Goal: Task Accomplishment & Management: Complete application form

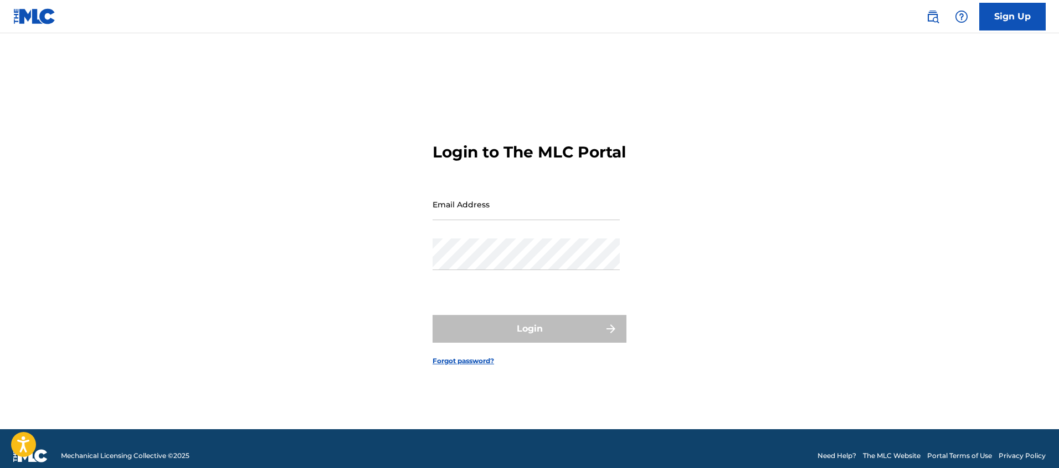
click at [471, 217] on input "Email Address" at bounding box center [526, 204] width 187 height 32
type input "[EMAIL_ADDRESS][DOMAIN_NAME]"
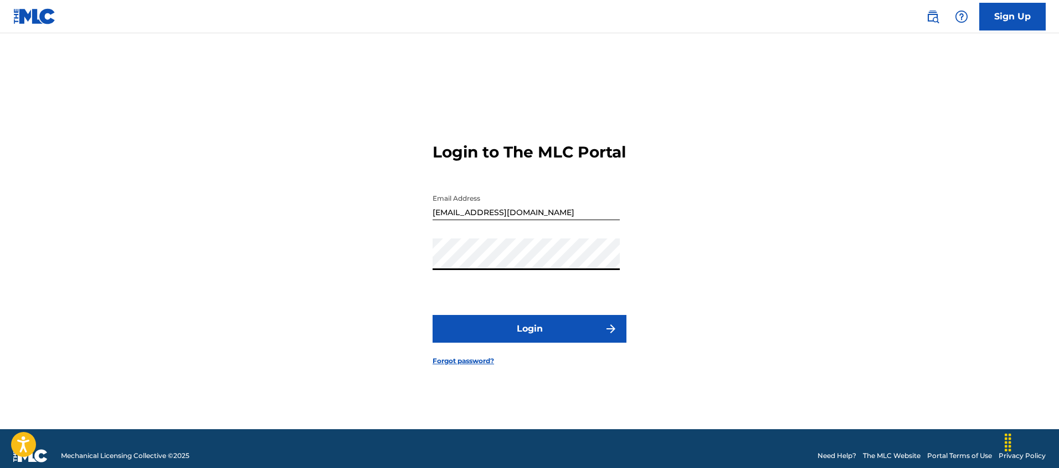
click at [489, 341] on button "Login" at bounding box center [530, 329] width 194 height 28
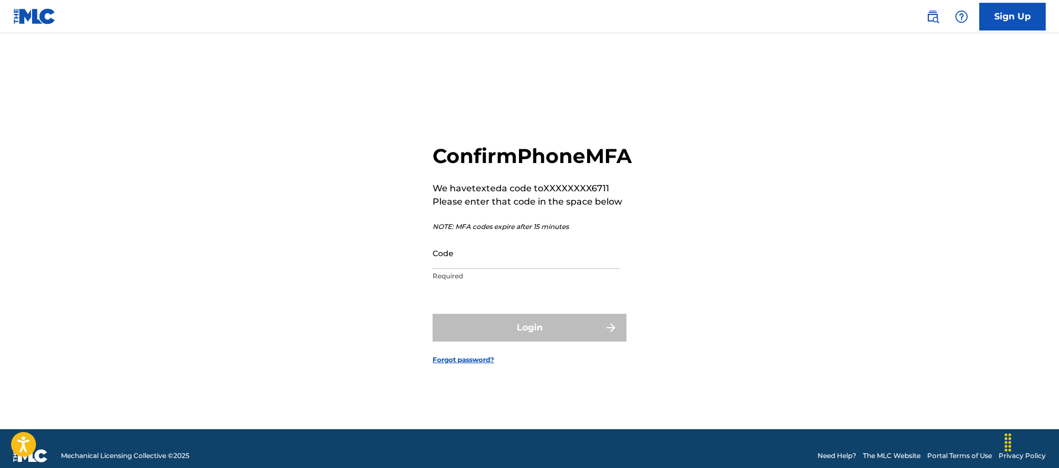
click at [458, 260] on input "Code" at bounding box center [526, 253] width 187 height 32
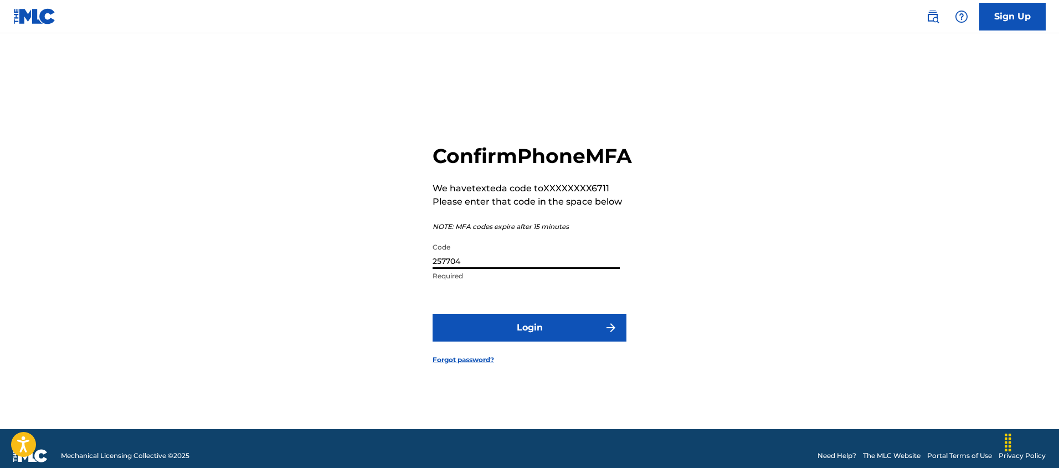
type input "257704"
click at [433, 314] on button "Login" at bounding box center [530, 328] width 194 height 28
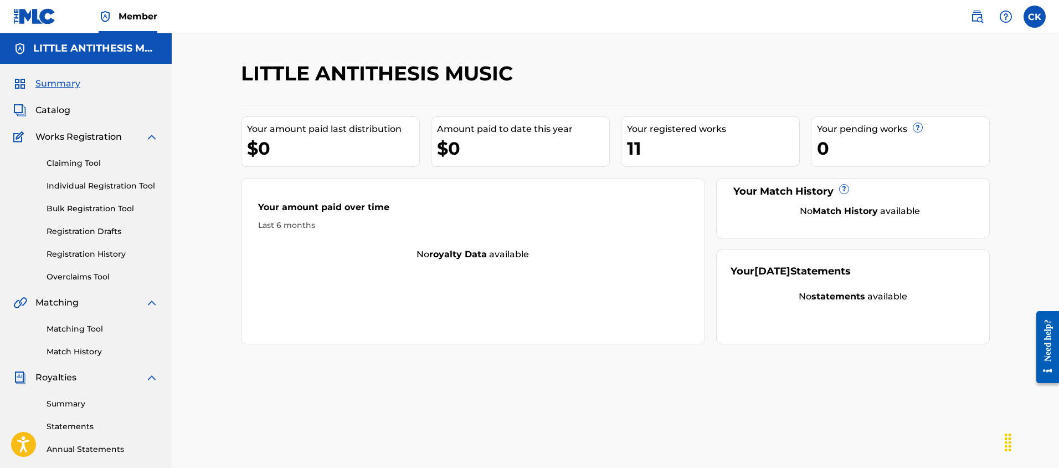
click at [53, 110] on span "Catalog" at bounding box center [52, 110] width 35 height 13
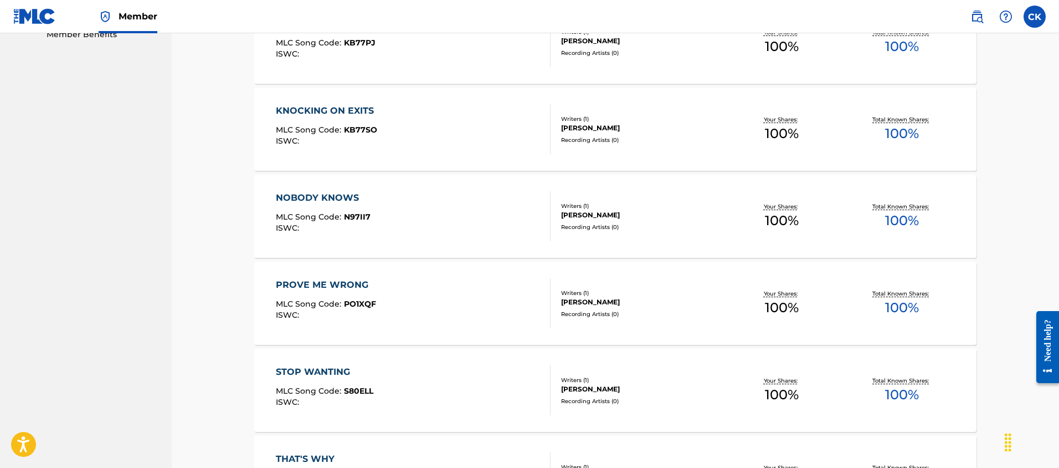
scroll to position [799, 0]
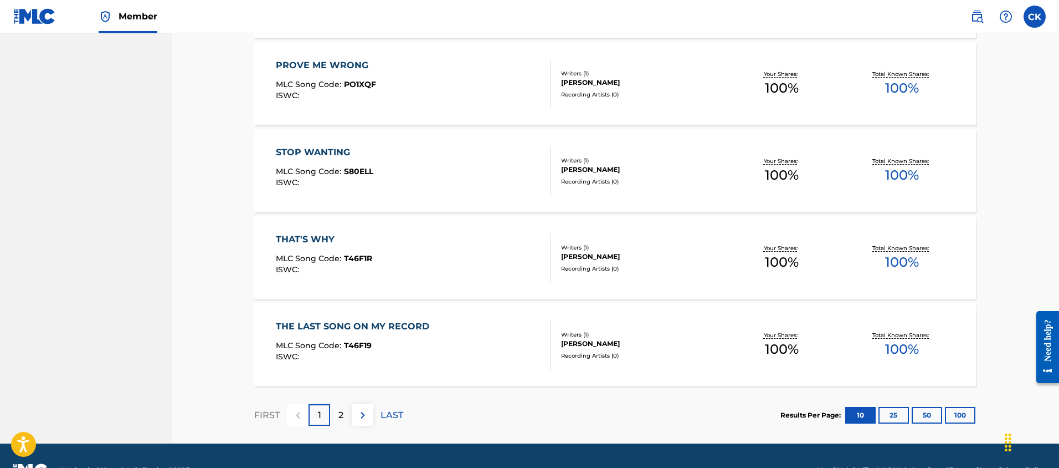
click at [343, 416] on div "2" at bounding box center [341, 415] width 22 height 22
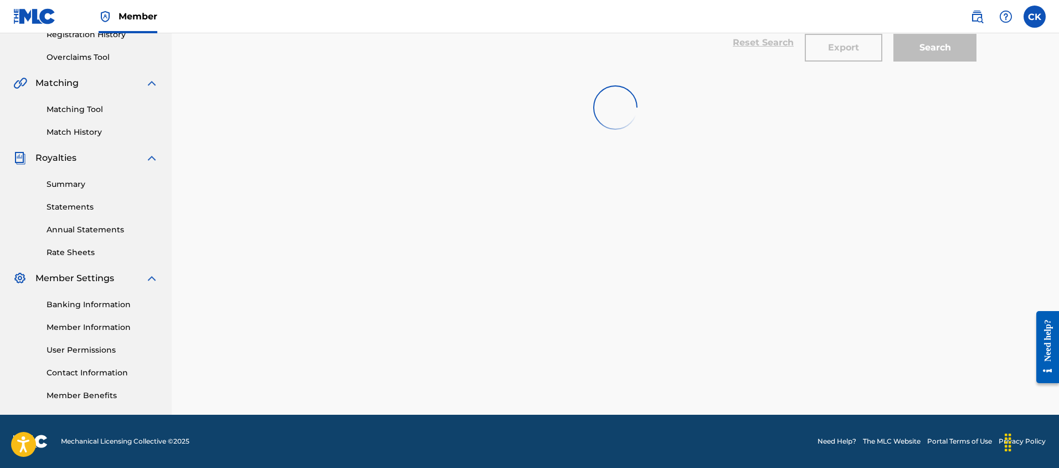
scroll to position [219, 0]
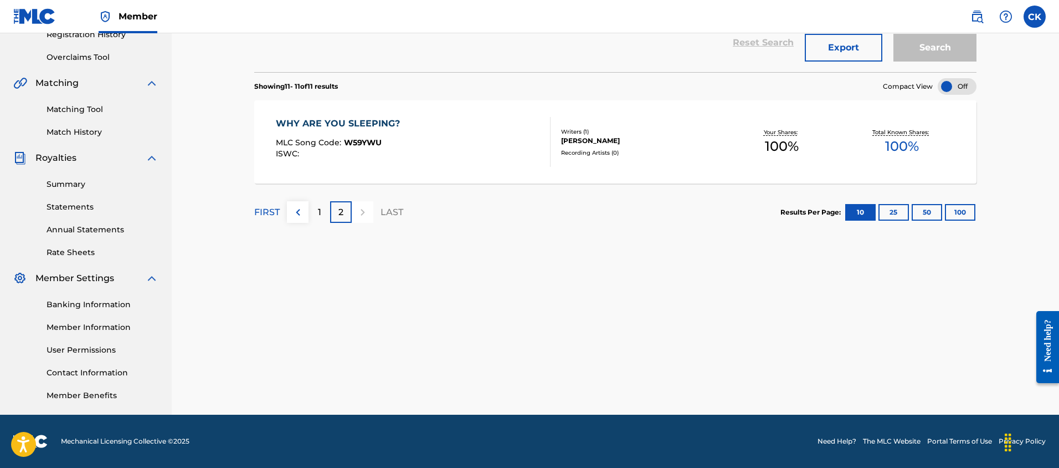
click at [321, 210] on div "1" at bounding box center [320, 212] width 22 height 22
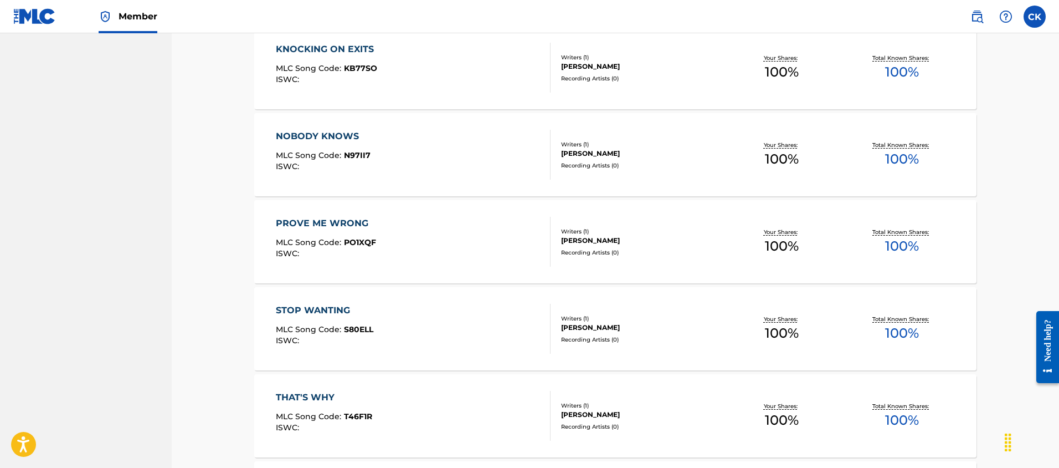
scroll to position [828, 0]
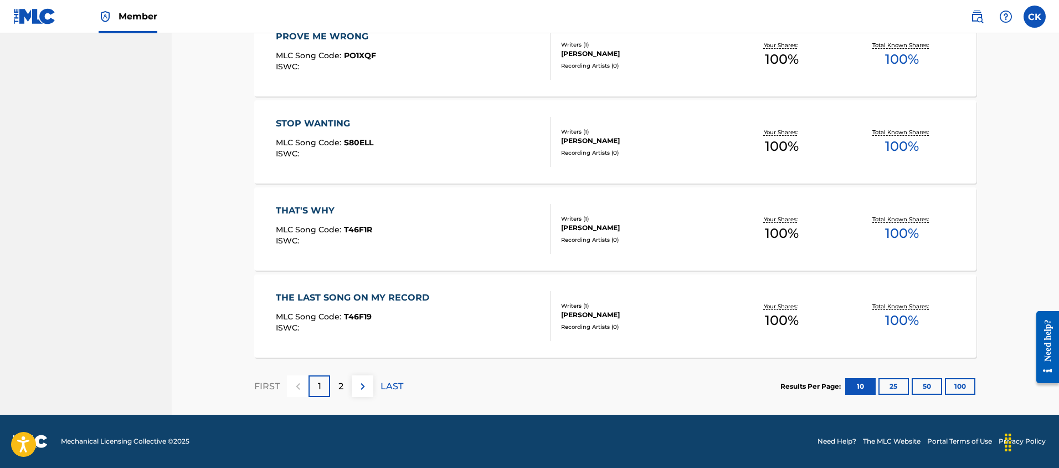
click at [347, 398] on div "FIRST 1 2 LAST" at bounding box center [328, 385] width 149 height 57
click at [340, 383] on p "2" at bounding box center [340, 385] width 5 height 13
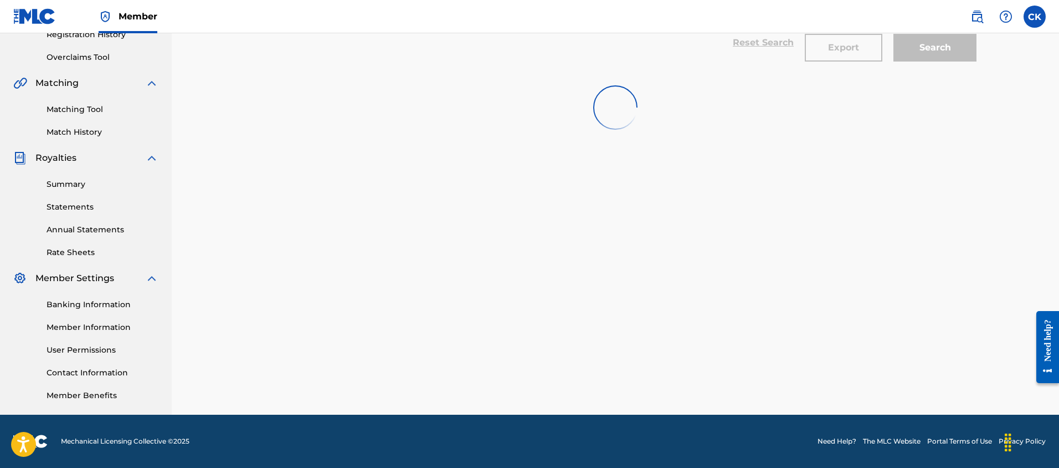
scroll to position [219, 0]
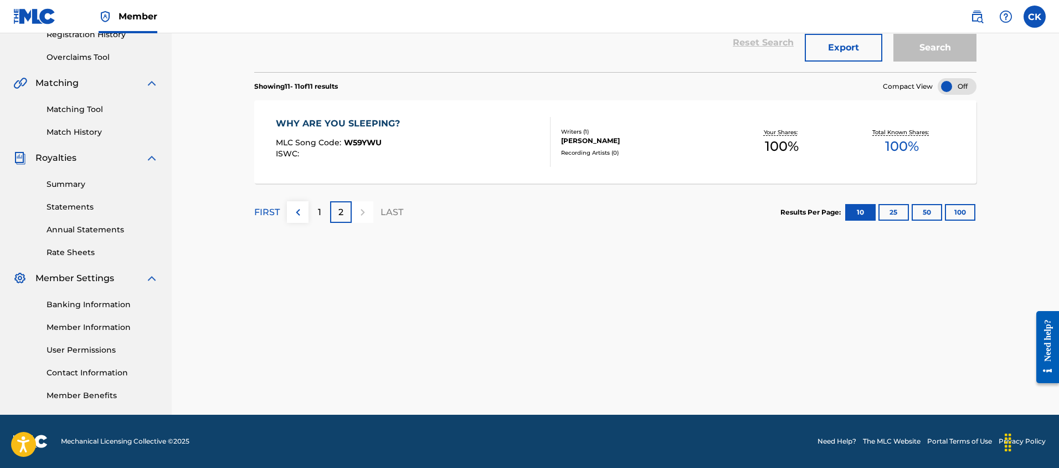
click at [320, 211] on p "1" at bounding box center [319, 212] width 3 height 13
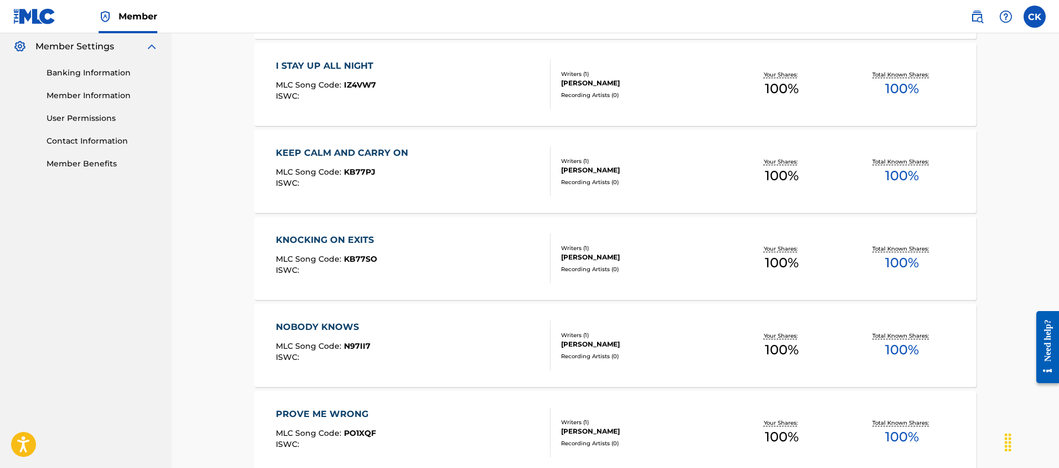
scroll to position [453, 0]
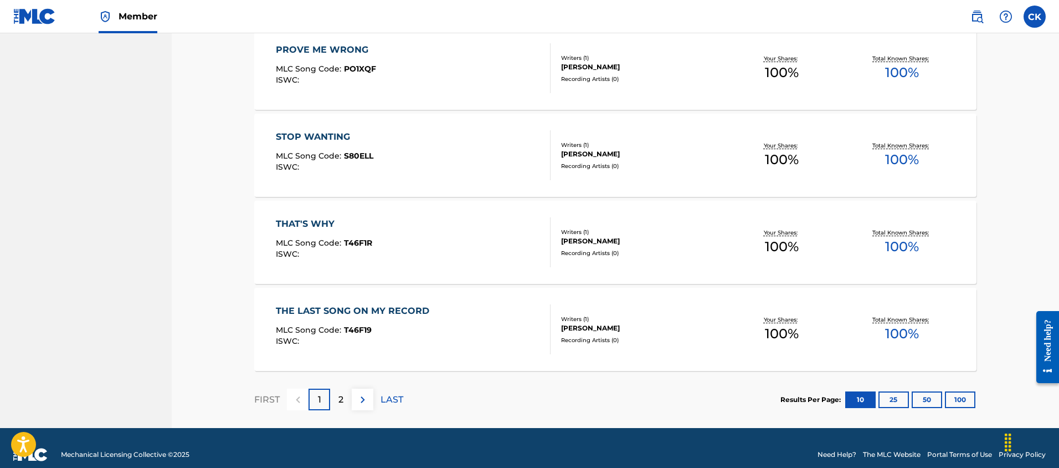
click at [337, 406] on div "2" at bounding box center [341, 399] width 22 height 22
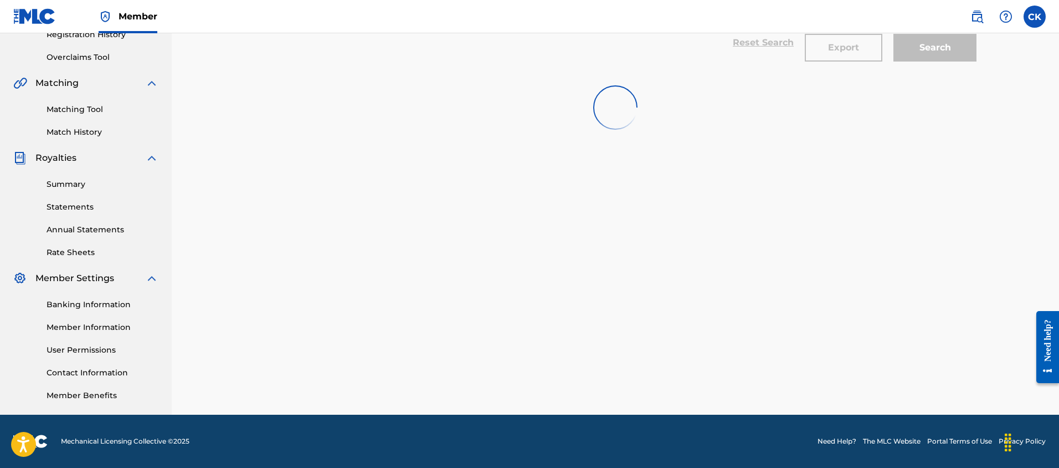
scroll to position [219, 0]
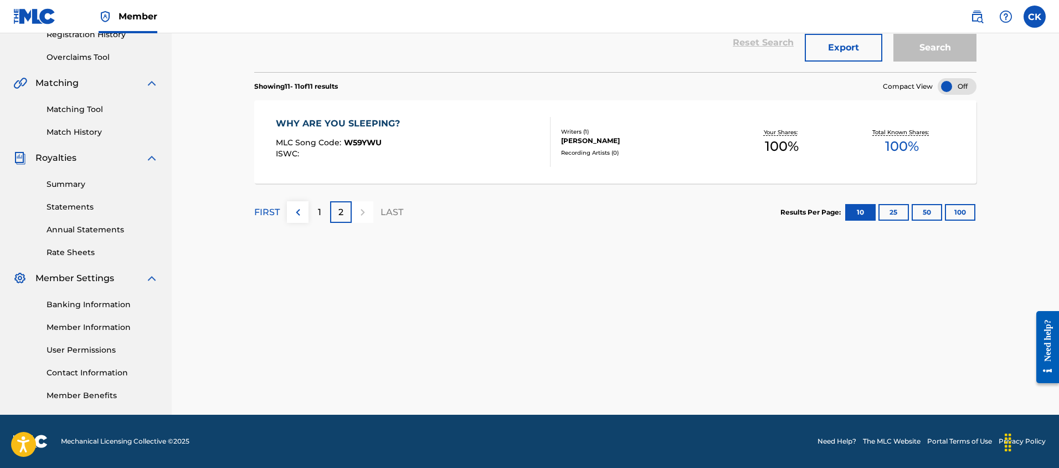
click at [316, 212] on div "1" at bounding box center [320, 212] width 22 height 22
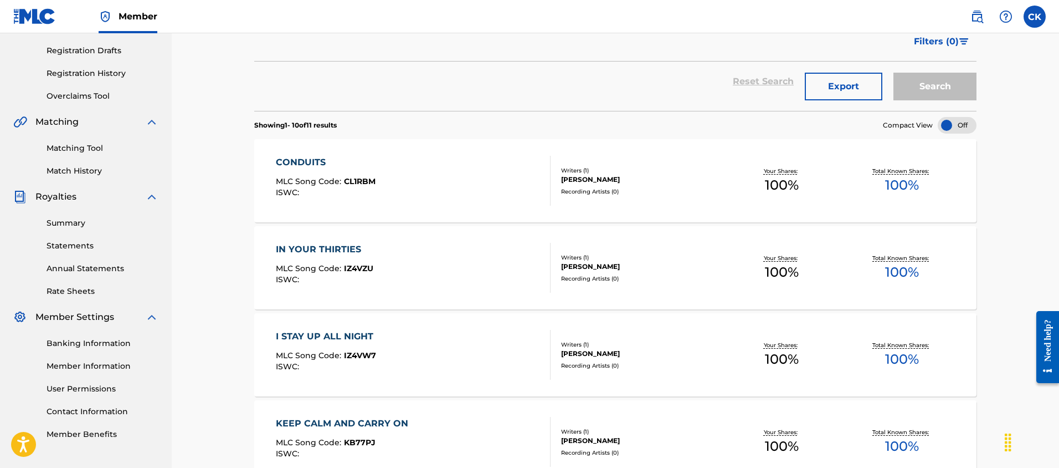
scroll to position [0, 0]
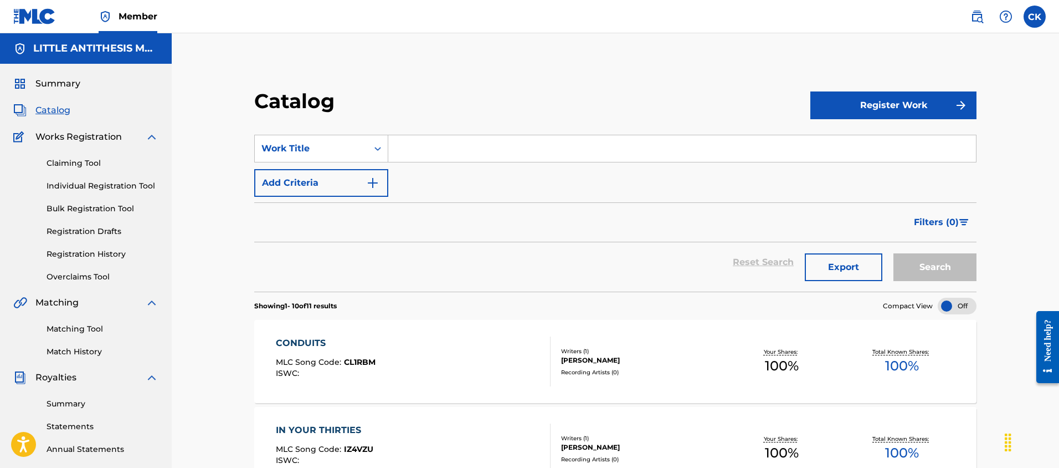
click at [81, 165] on link "Claiming Tool" at bounding box center [103, 163] width 112 height 12
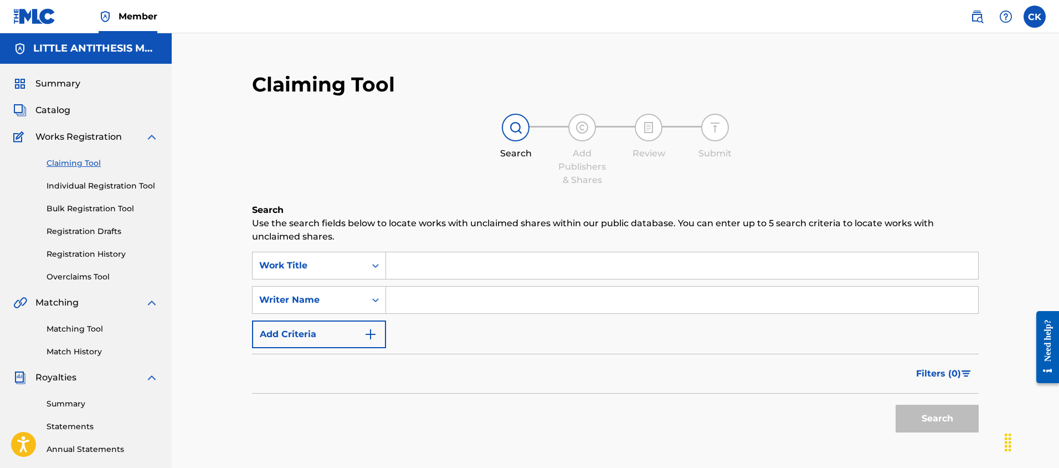
click at [72, 187] on link "Individual Registration Tool" at bounding box center [103, 186] width 112 height 12
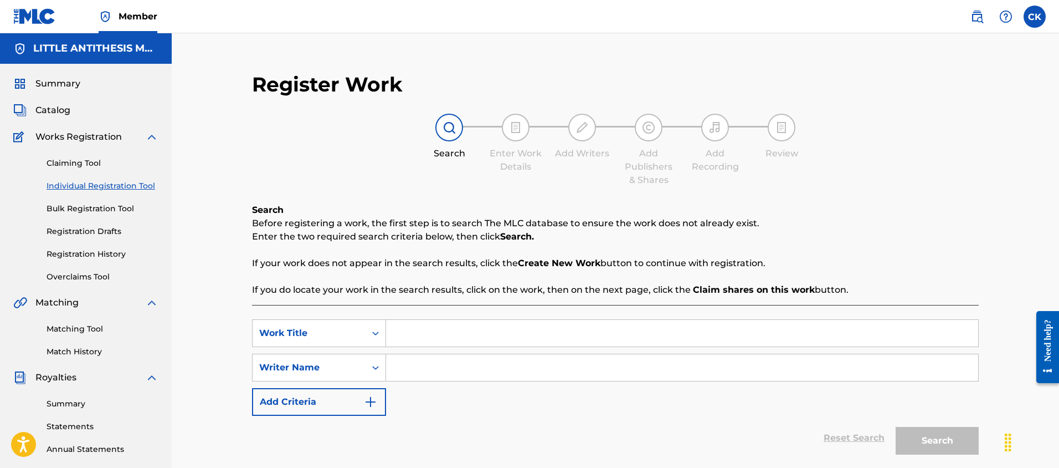
click at [70, 211] on link "Bulk Registration Tool" at bounding box center [103, 209] width 112 height 12
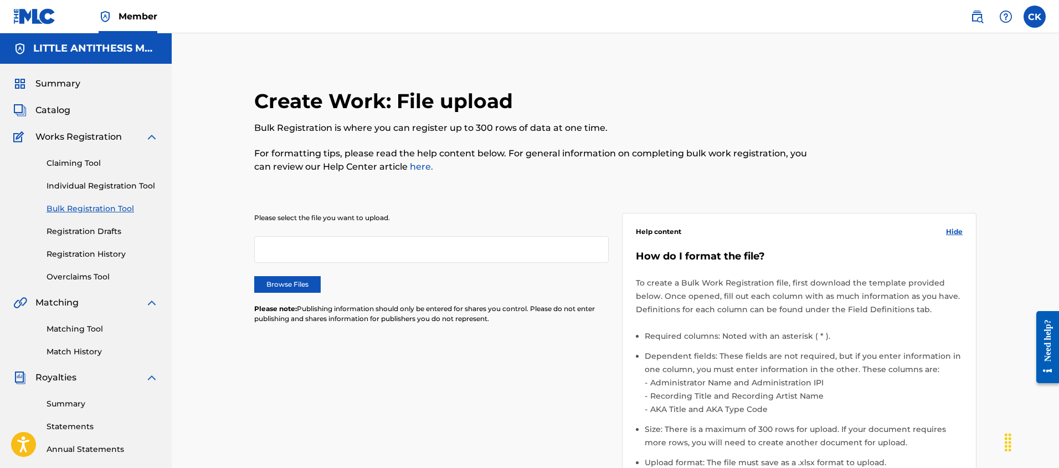
click at [287, 283] on label "Browse Files" at bounding box center [287, 284] width 66 height 17
click at [0, 0] on input "Browse Files" at bounding box center [0, 0] width 0 height 0
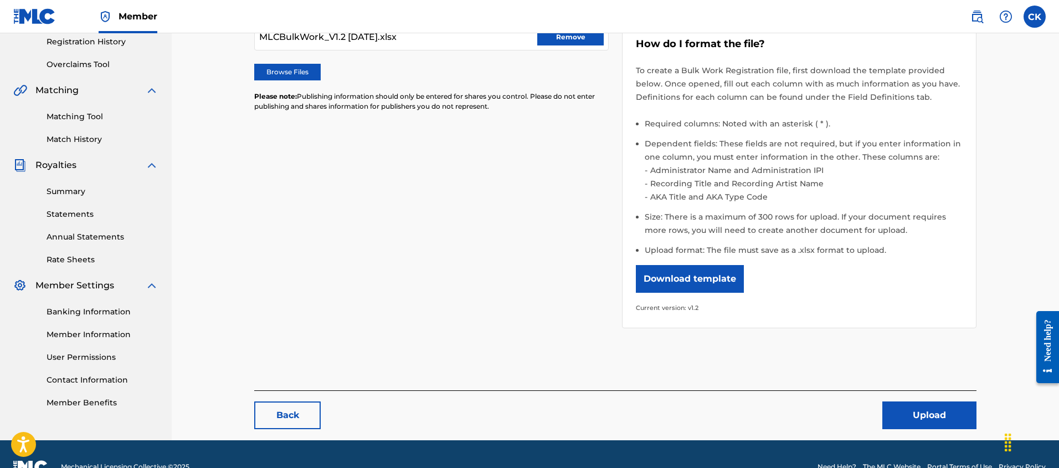
scroll to position [213, 0]
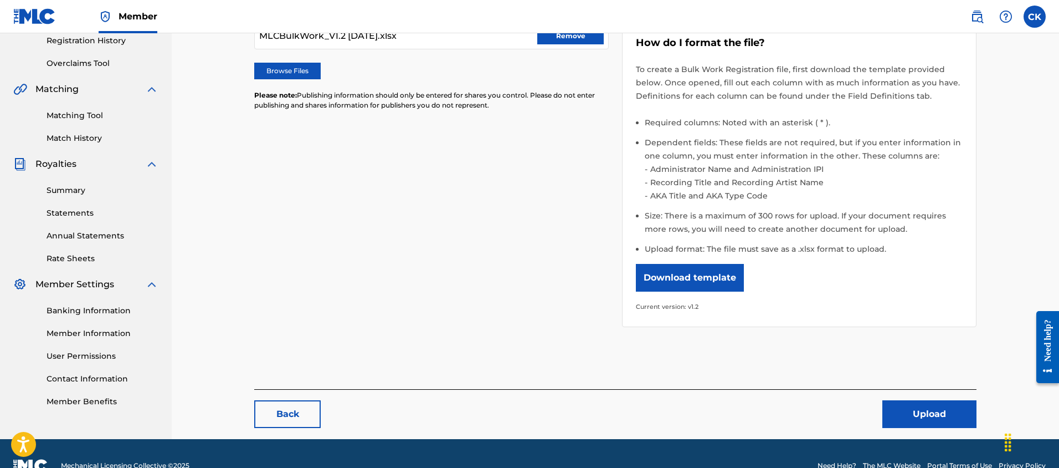
click at [914, 411] on button "Upload" at bounding box center [929, 414] width 94 height 28
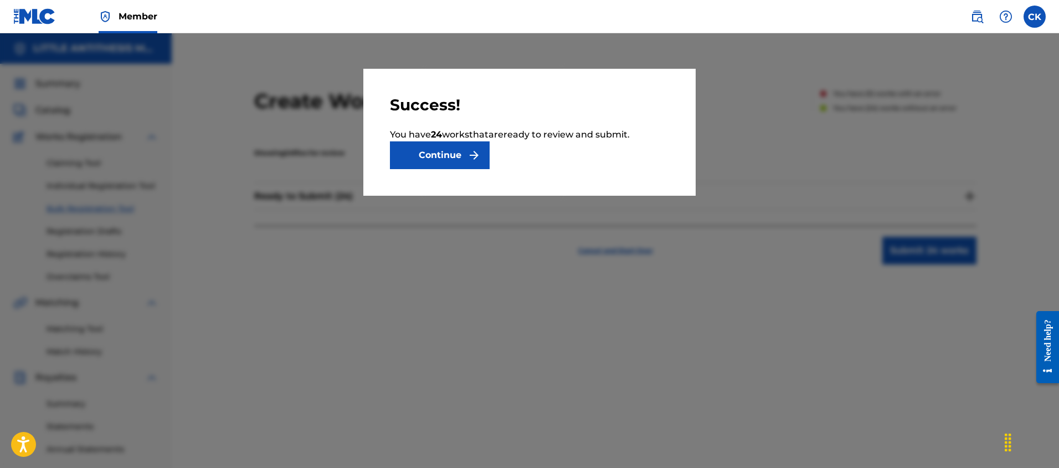
click at [460, 152] on button "Continue" at bounding box center [440, 155] width 100 height 28
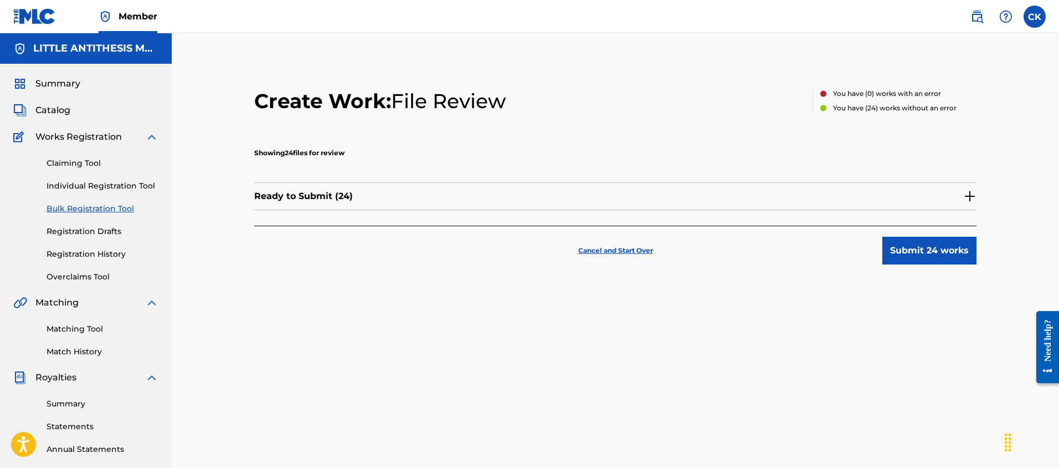
click at [332, 195] on p "Ready to Submit ( 24 )" at bounding box center [303, 195] width 99 height 13
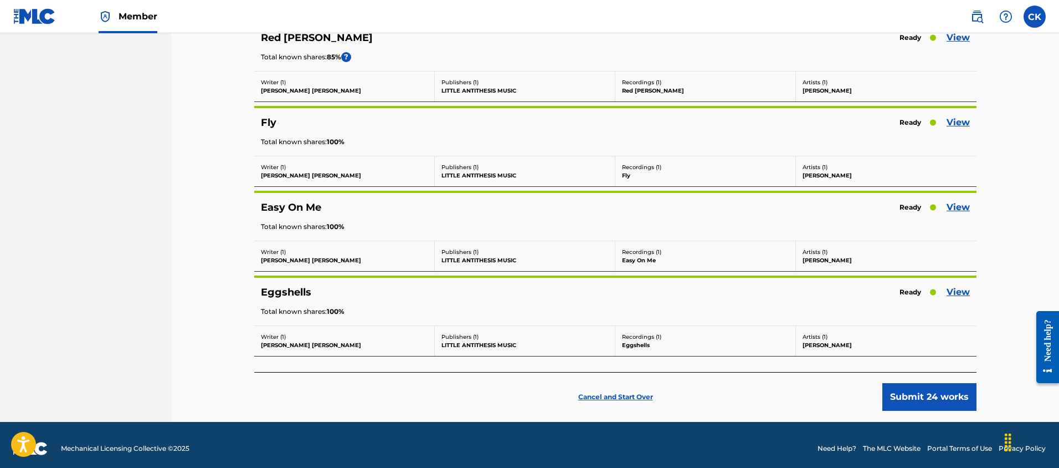
scroll to position [1895, 0]
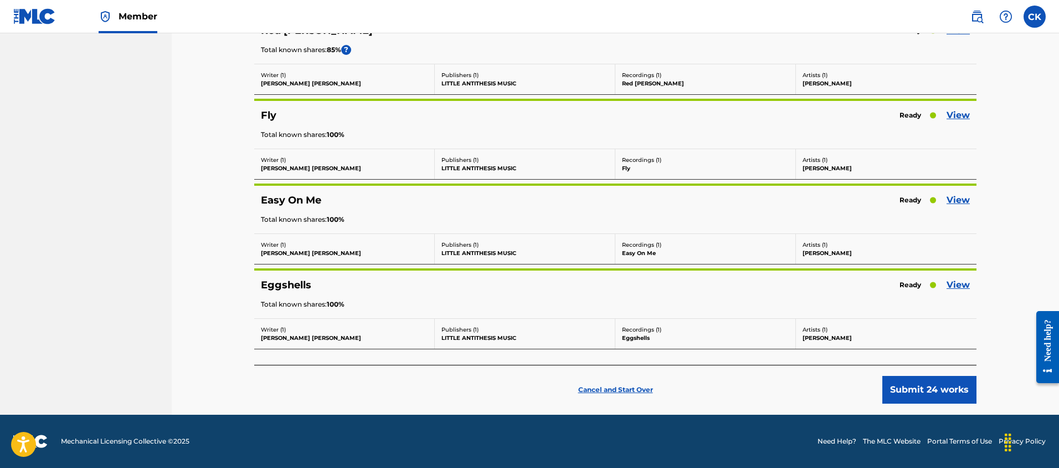
click at [916, 386] on button "Submit 24 works" at bounding box center [929, 390] width 94 height 28
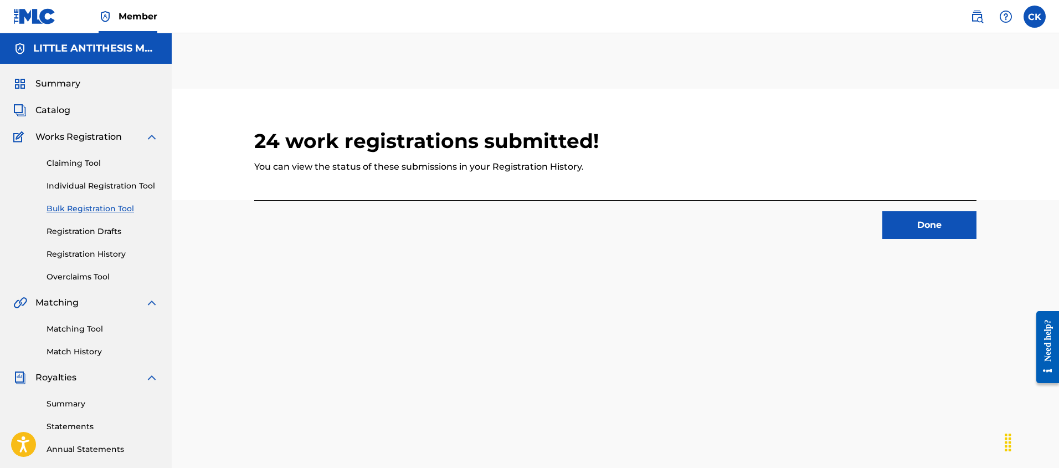
click at [926, 231] on button "Done" at bounding box center [929, 225] width 94 height 28
